Goal: Information Seeking & Learning: Learn about a topic

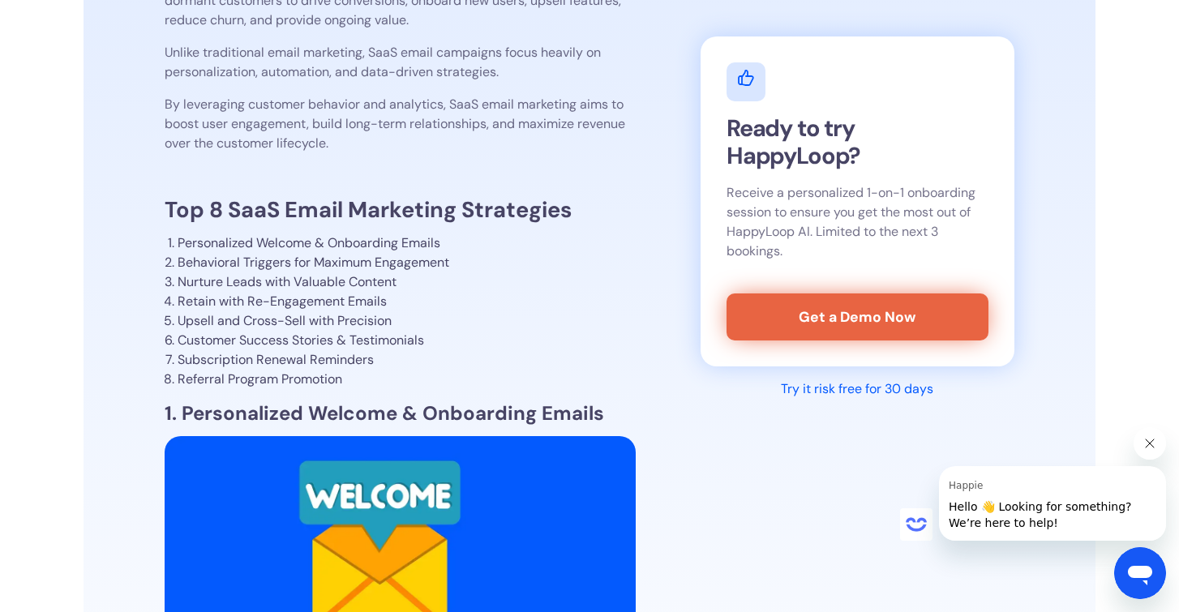
scroll to position [931, 0]
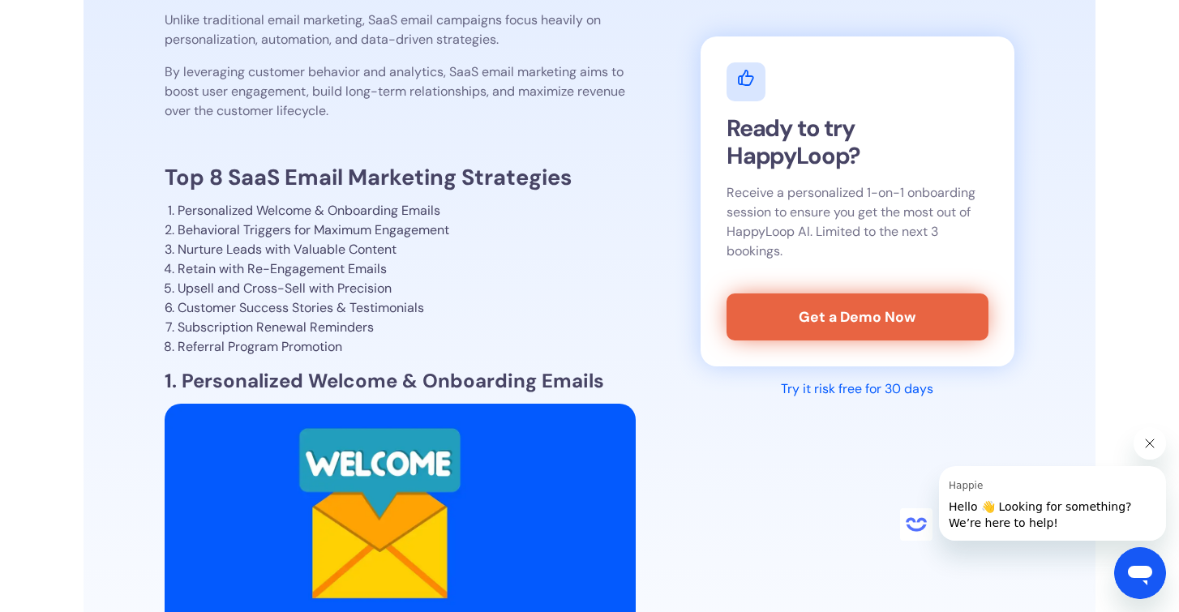
click at [375, 244] on li "Nurture Leads with Valuable Content" at bounding box center [407, 249] width 458 height 19
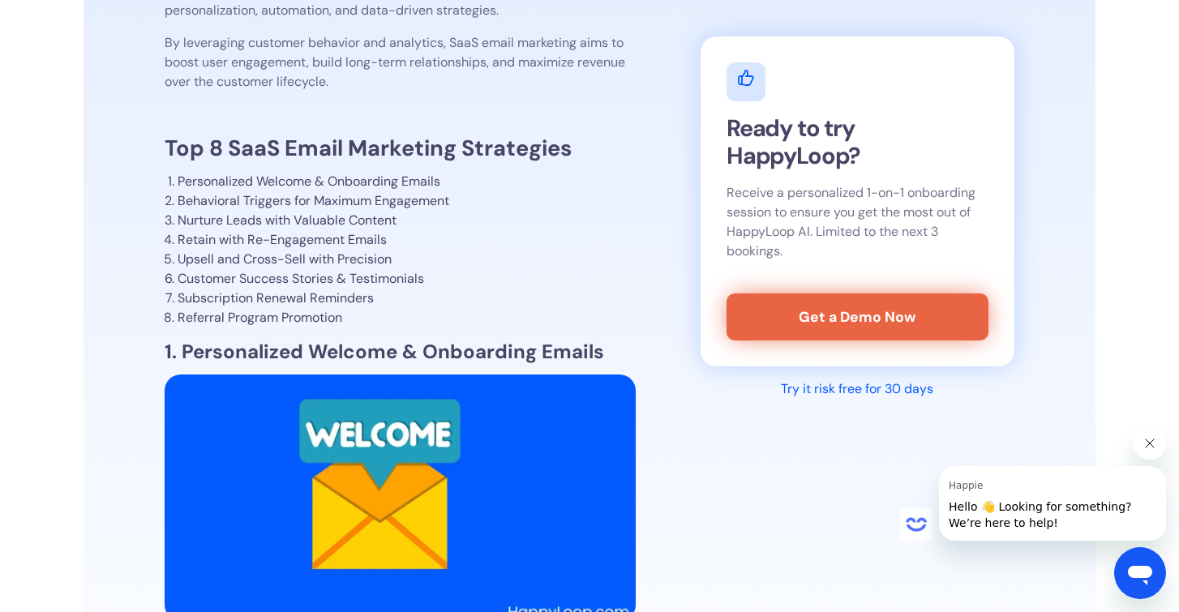
scroll to position [964, 0]
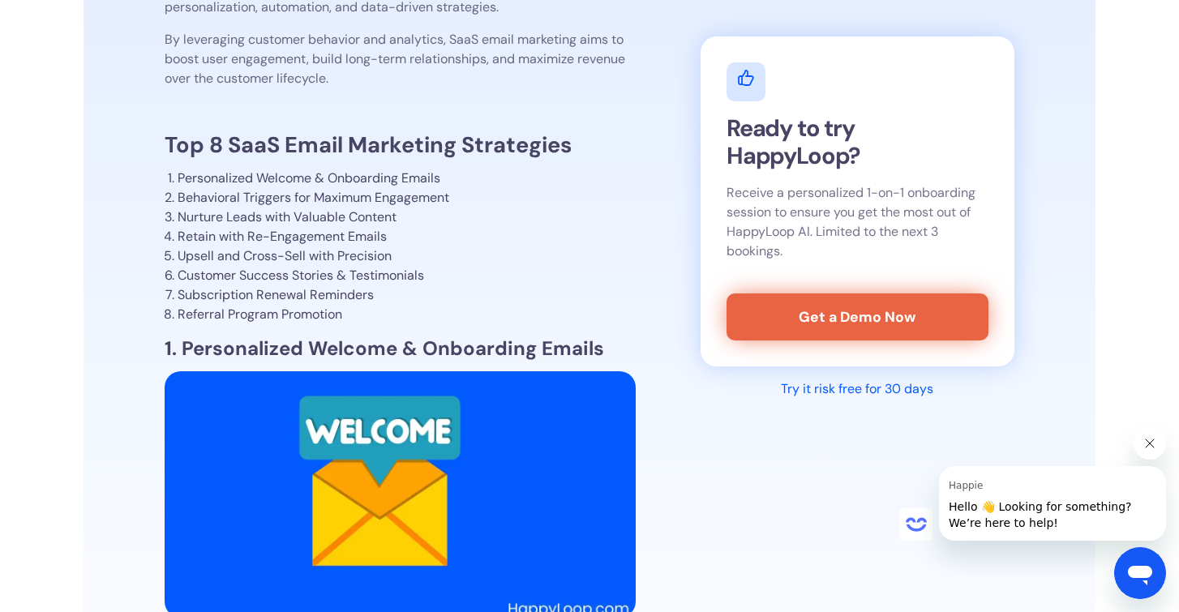
click at [417, 357] on strong "1. Personalized Welcome & Onboarding Emails" at bounding box center [384, 348] width 439 height 25
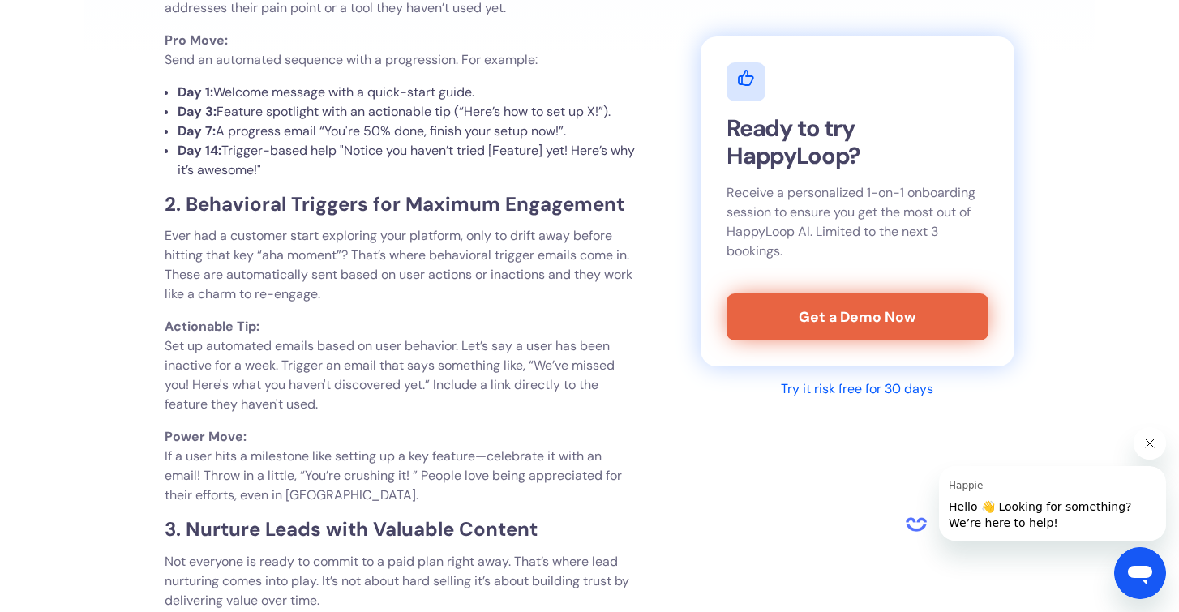
scroll to position [1975, 0]
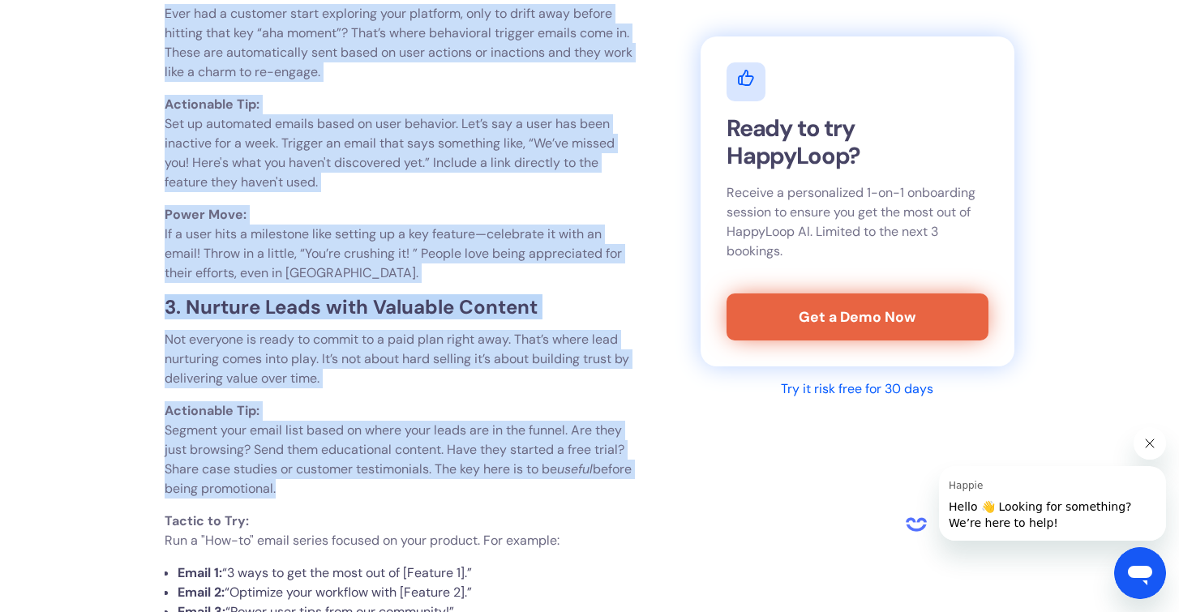
drag, startPoint x: 577, startPoint y: 249, endPoint x: 539, endPoint y: 501, distance: 254.9
click at [450, 282] on p "Power Move: If a user hits a milestone like setting up a key feature—celebrate …" at bounding box center [400, 244] width 471 height 78
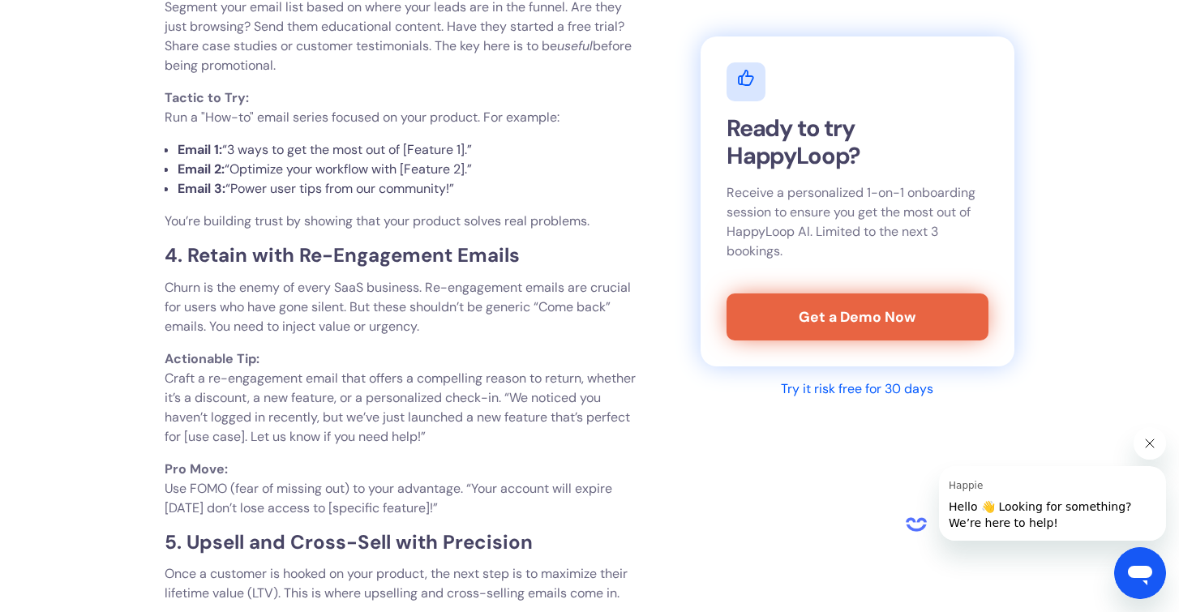
scroll to position [2429, 0]
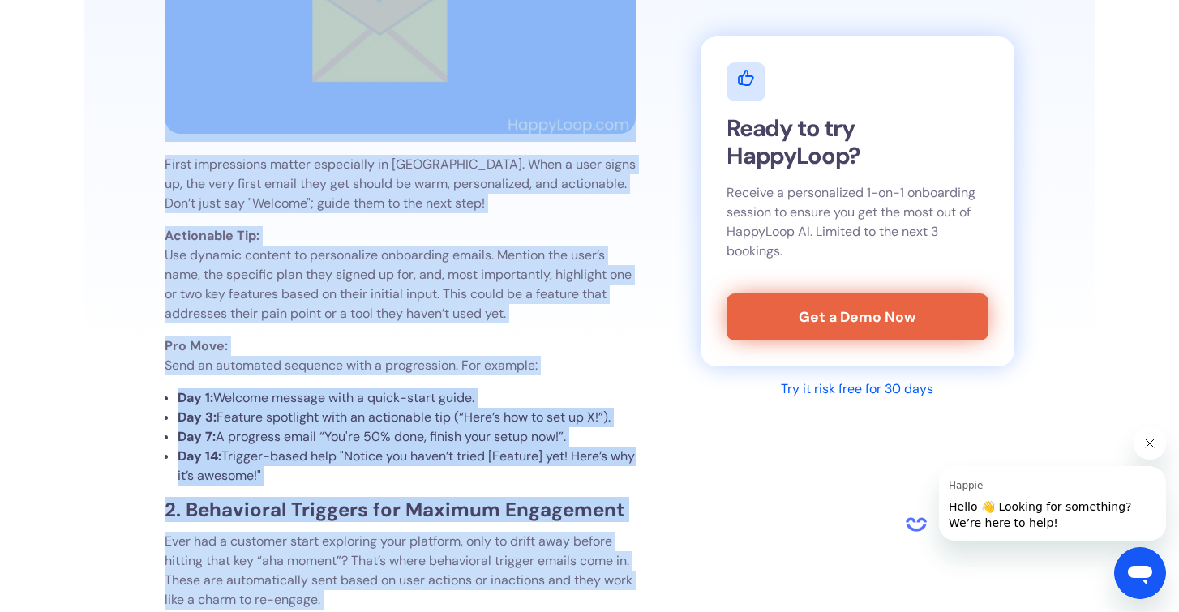
drag, startPoint x: 450, startPoint y: 282, endPoint x: 394, endPoint y: -11, distance: 298.7
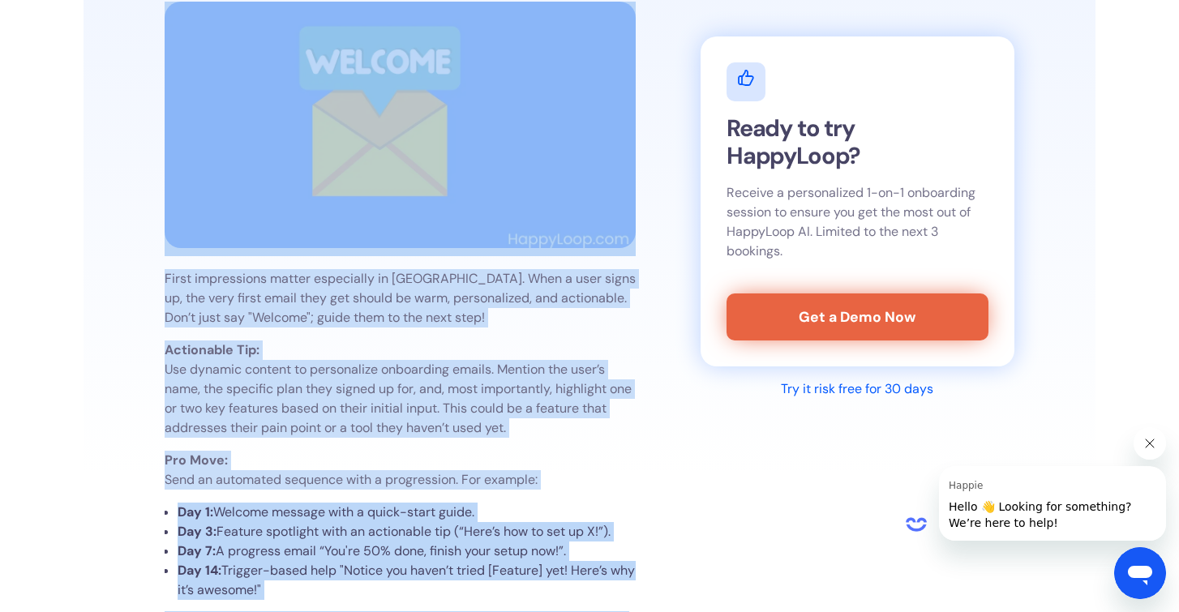
click at [351, 546] on li "Day 7: A progress email “You're 50% done, finish your setup now!”." at bounding box center [407, 550] width 458 height 19
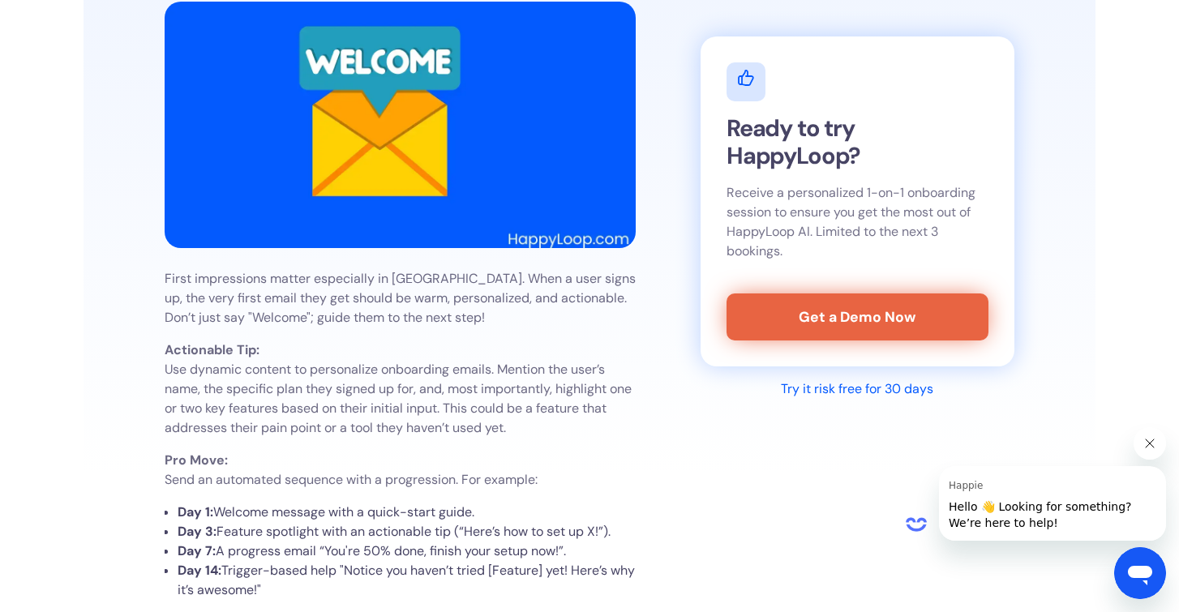
click at [360, 549] on li "Day 7: A progress email “You're 50% done, finish your setup now!”." at bounding box center [407, 550] width 458 height 19
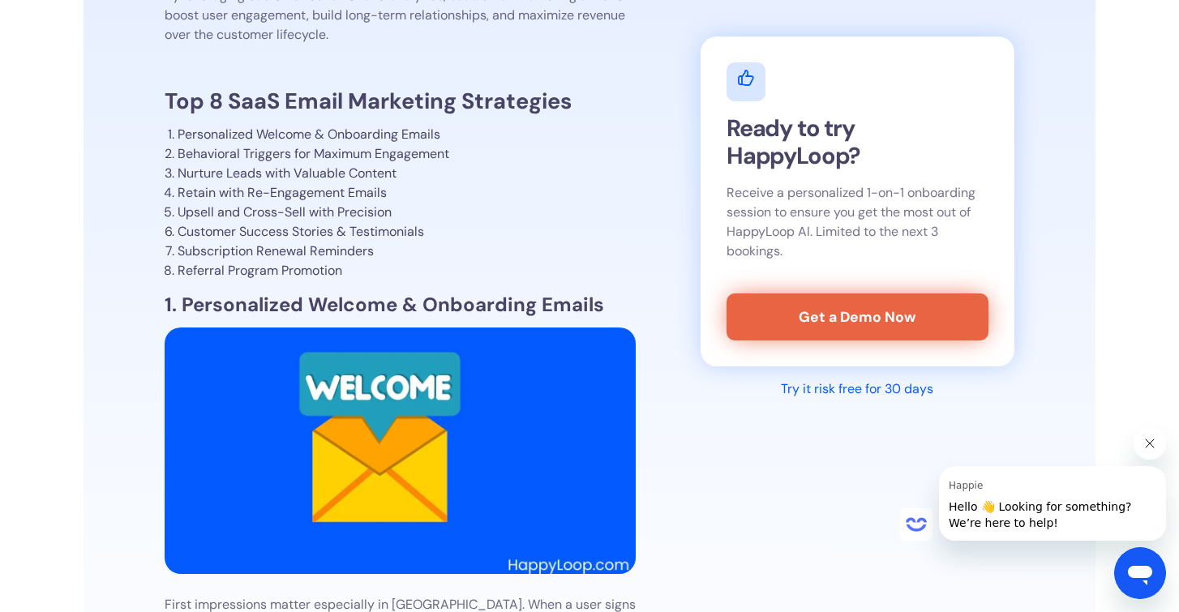
scroll to position [977, 0]
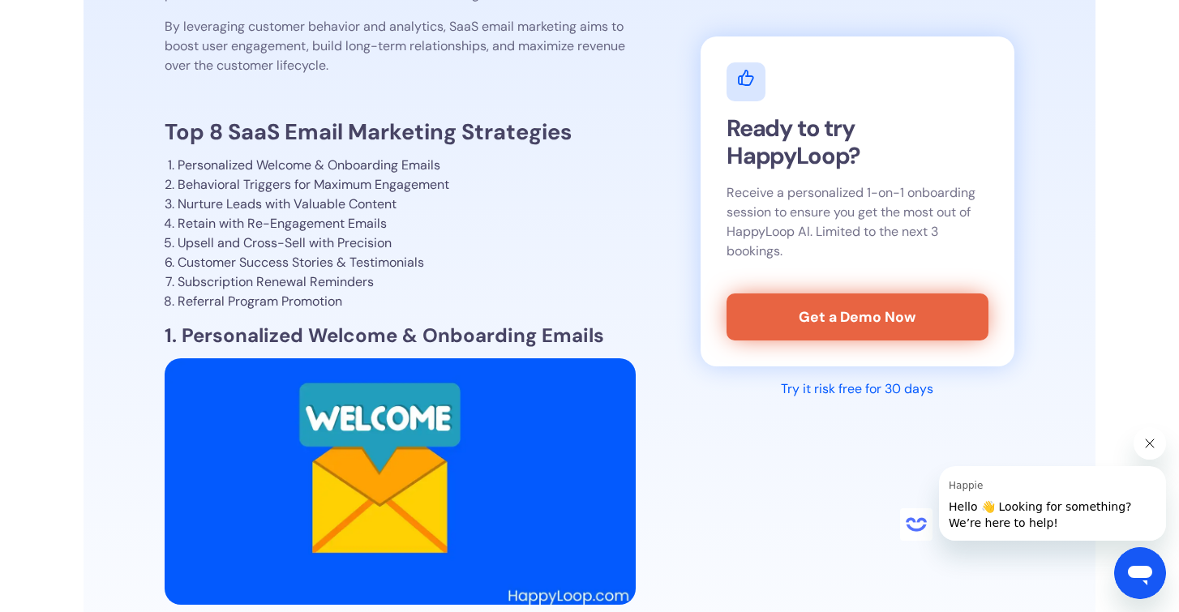
click at [391, 281] on li "Subscription Renewal Reminders" at bounding box center [407, 281] width 458 height 19
click at [421, 268] on li "Customer Success Stories & Testimonials" at bounding box center [407, 262] width 458 height 19
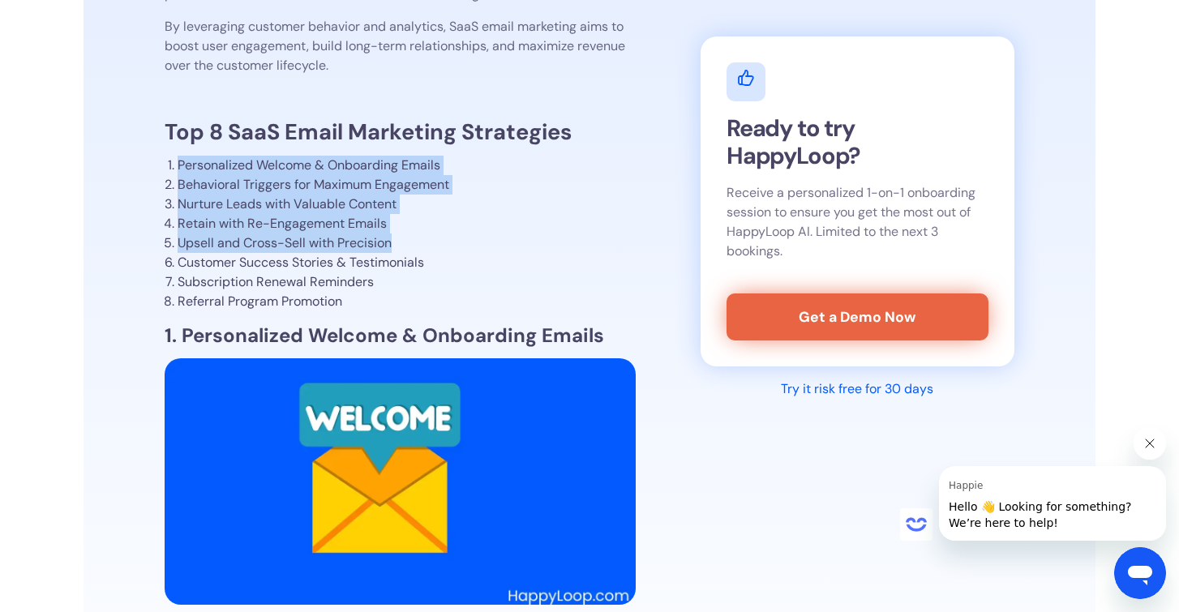
drag, startPoint x: 395, startPoint y: 237, endPoint x: 178, endPoint y: 167, distance: 228.4
click at [178, 167] on ol "Personalized Welcome & Onboarding Emails Behavioral Triggers for Maximum Engage…" at bounding box center [400, 234] width 471 height 156
copy ol "Personalized Welcome & Onboarding Emails Behavioral Triggers for Maximum Engage…"
